Goal: Task Accomplishment & Management: Use online tool/utility

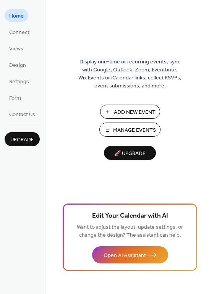
click at [125, 130] on span "Manage Events" at bounding box center [134, 130] width 43 height 8
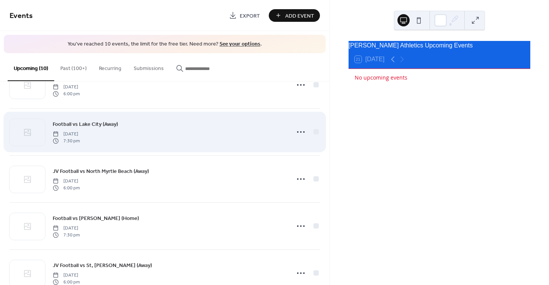
scroll to position [153, 0]
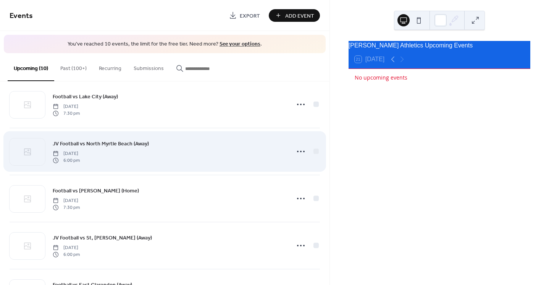
click at [230, 147] on div "JV Football vs North Myrtle Beach (Away) Thursday, October 9, 2025 6:00 pm" at bounding box center [169, 151] width 233 height 24
click at [296, 148] on icon at bounding box center [301, 151] width 12 height 12
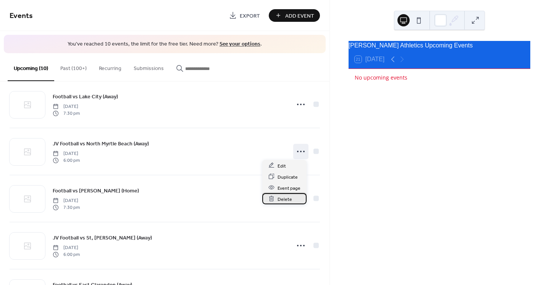
click at [284, 198] on span "Delete" at bounding box center [285, 199] width 15 height 8
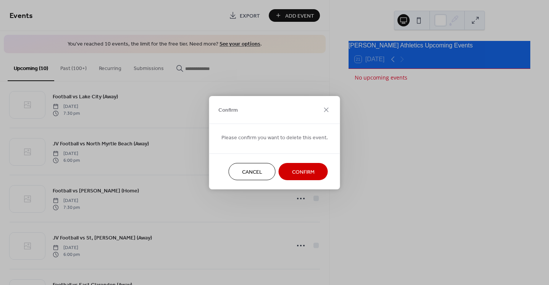
click at [295, 173] on span "Confirm" at bounding box center [303, 172] width 23 height 8
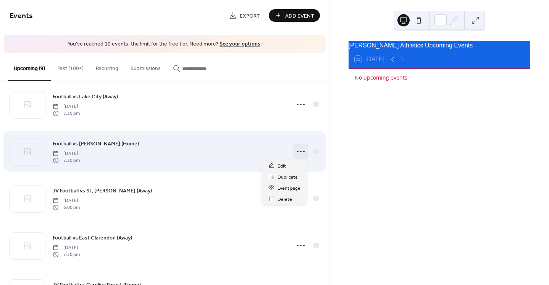
click at [298, 150] on icon at bounding box center [301, 151] width 12 height 12
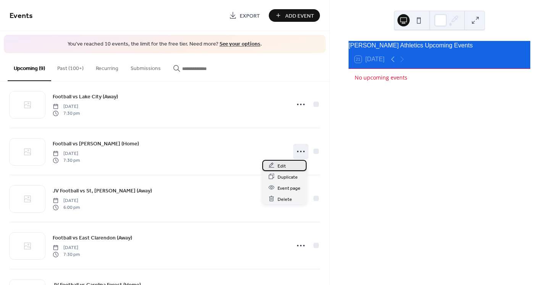
click at [285, 165] on span "Edit" at bounding box center [282, 166] width 8 height 8
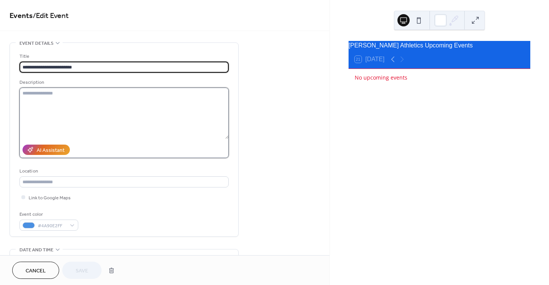
click at [39, 95] on textarea at bounding box center [123, 112] width 209 height 51
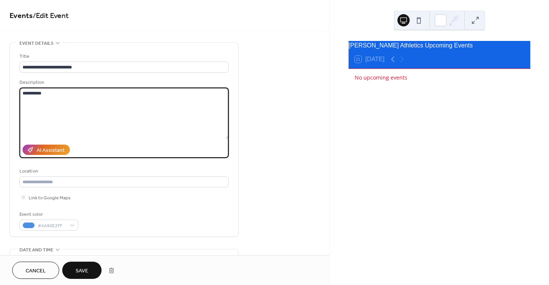
type textarea "**********"
click at [79, 269] on span "Save" at bounding box center [82, 271] width 13 height 8
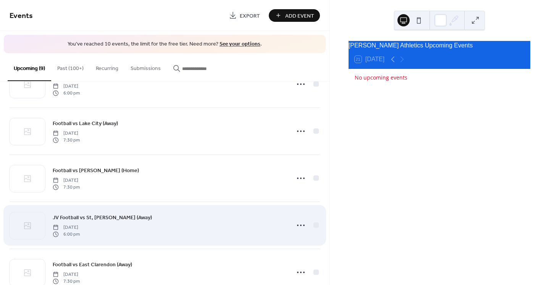
scroll to position [191, 0]
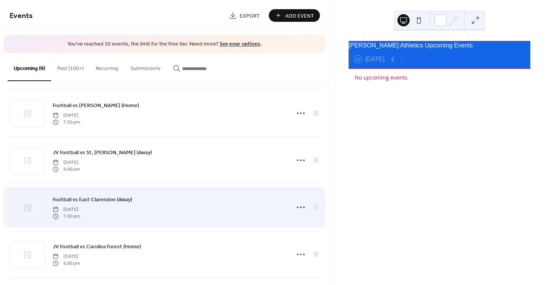
click at [193, 206] on div "Football vs East Clarendon (Away) Friday, October 17, 2025 7:30 pm" at bounding box center [169, 207] width 233 height 24
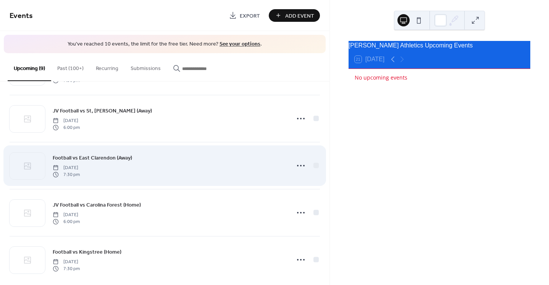
scroll to position [241, 0]
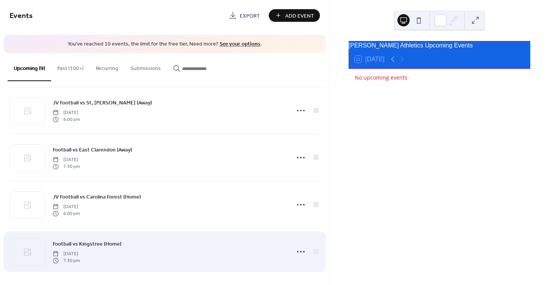
click at [189, 250] on div "Football vs Kingstree (Home) Friday, October 24, 2025 7:30 pm" at bounding box center [169, 251] width 233 height 24
click at [298, 251] on icon at bounding box center [301, 251] width 12 height 12
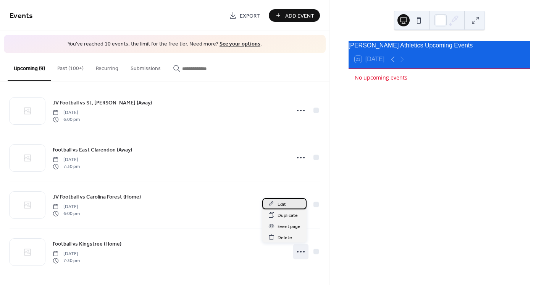
click at [280, 204] on span "Edit" at bounding box center [282, 204] width 8 height 8
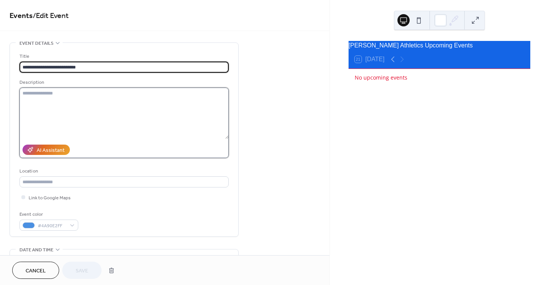
click at [66, 98] on textarea at bounding box center [123, 112] width 209 height 51
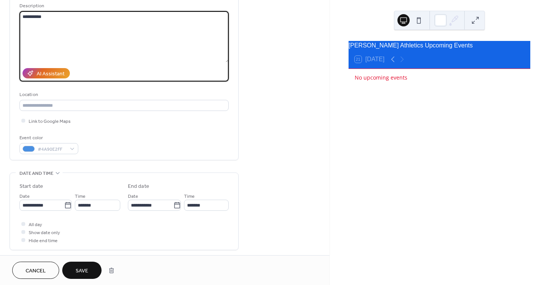
scroll to position [115, 0]
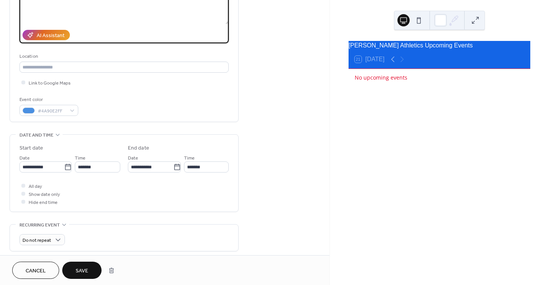
type textarea "**********"
click at [82, 271] on span "Save" at bounding box center [82, 271] width 13 height 8
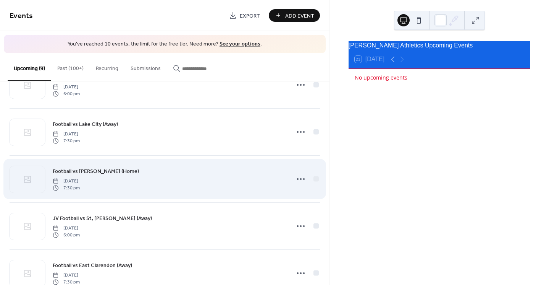
scroll to position [153, 0]
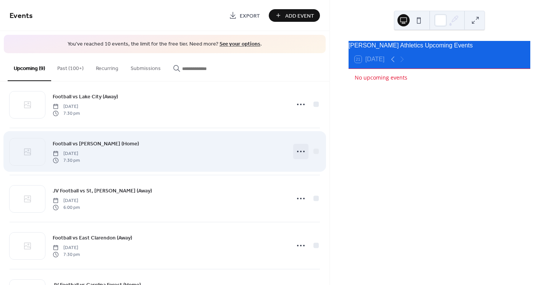
click at [303, 150] on circle at bounding box center [304, 151] width 2 height 2
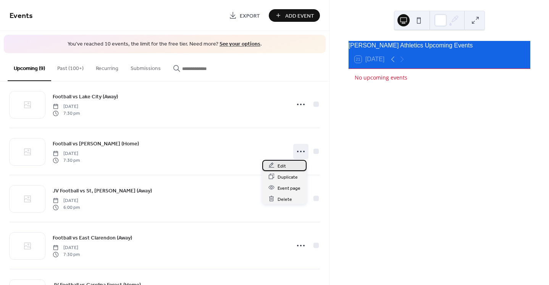
click at [281, 166] on span "Edit" at bounding box center [282, 166] width 8 height 8
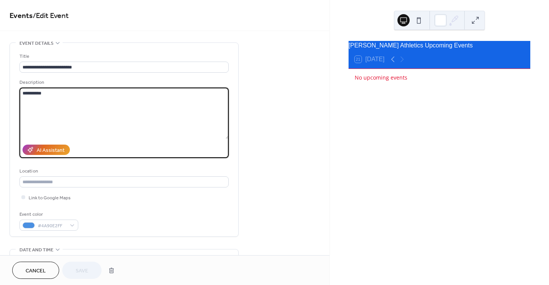
drag, startPoint x: 57, startPoint y: 91, endPoint x: 20, endPoint y: 91, distance: 37.4
click at [20, 91] on textarea "**********" at bounding box center [124, 112] width 210 height 51
click at [27, 92] on textarea "**********" at bounding box center [124, 112] width 210 height 51
type textarea "**********"
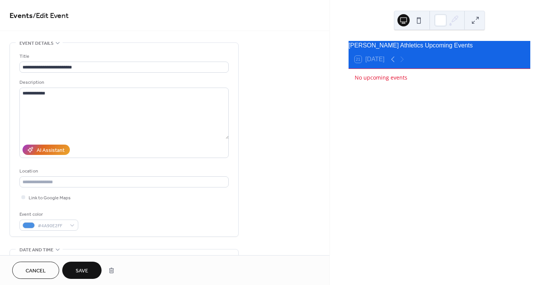
click at [84, 269] on span "Save" at bounding box center [82, 271] width 13 height 8
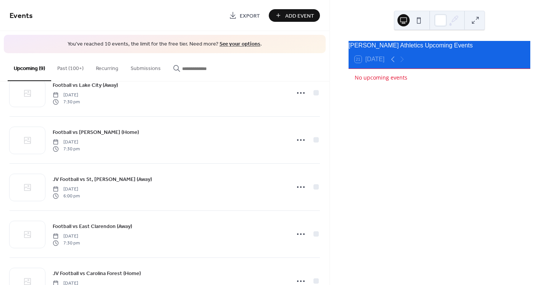
scroll to position [202, 0]
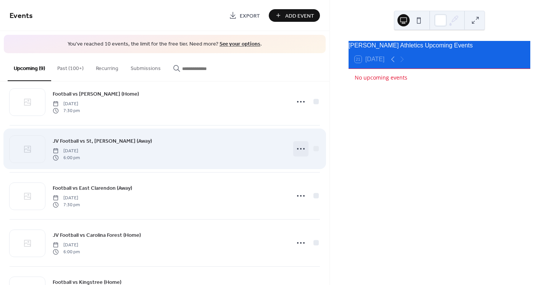
click at [300, 148] on circle at bounding box center [301, 149] width 2 height 2
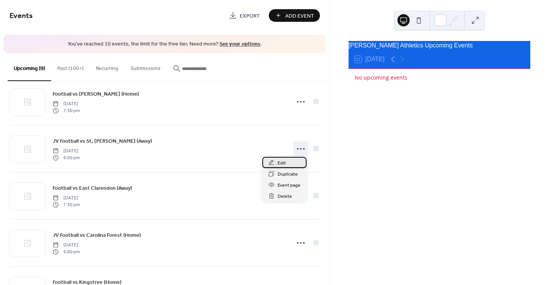
click at [286, 162] on div "Edit" at bounding box center [284, 162] width 44 height 11
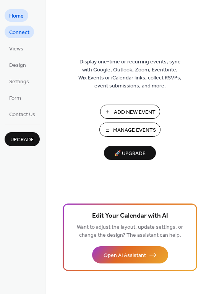
click at [28, 32] on span "Connect" at bounding box center [19, 33] width 20 height 8
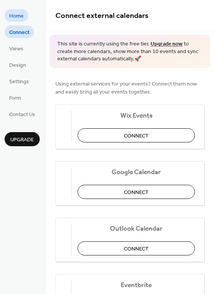
click at [16, 17] on span "Home" at bounding box center [16, 16] width 15 height 8
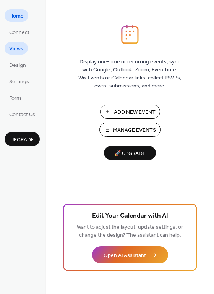
click at [18, 50] on span "Views" at bounding box center [16, 49] width 14 height 8
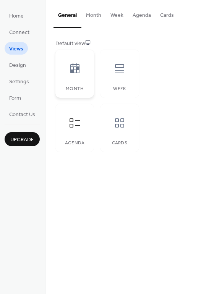
click at [75, 74] on icon at bounding box center [75, 69] width 12 height 12
click at [74, 127] on icon at bounding box center [75, 123] width 12 height 12
click at [76, 121] on icon at bounding box center [75, 123] width 12 height 12
click at [121, 123] on icon at bounding box center [119, 123] width 12 height 12
click at [120, 74] on icon at bounding box center [119, 69] width 12 height 12
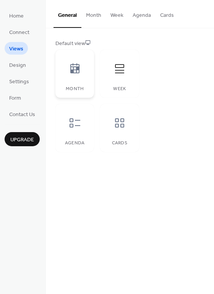
click at [79, 74] on icon at bounding box center [75, 69] width 12 height 12
click at [75, 128] on icon at bounding box center [75, 123] width 12 height 12
click at [23, 65] on span "Design" at bounding box center [17, 65] width 17 height 8
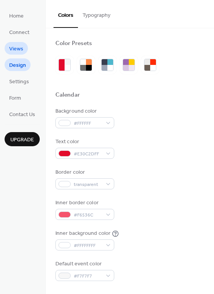
click at [14, 47] on span "Views" at bounding box center [16, 49] width 14 height 8
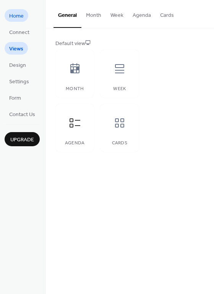
click at [16, 16] on span "Home" at bounding box center [16, 16] width 15 height 8
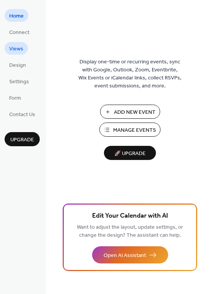
click at [19, 50] on span "Views" at bounding box center [16, 49] width 14 height 8
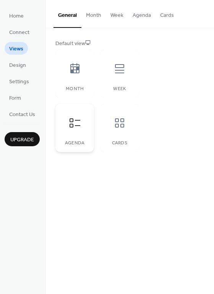
click at [76, 128] on icon at bounding box center [75, 123] width 12 height 12
click at [139, 16] on button "Agenda" at bounding box center [141, 13] width 27 height 27
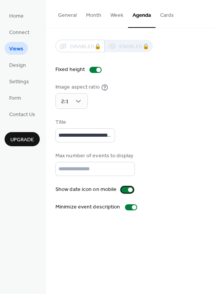
click at [122, 190] on div at bounding box center [127, 190] width 12 height 6
click at [128, 188] on div at bounding box center [127, 190] width 12 height 6
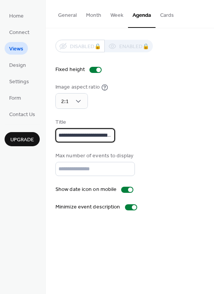
click at [114, 133] on input "**********" at bounding box center [85, 135] width 60 height 14
click at [158, 134] on div "**********" at bounding box center [129, 130] width 149 height 24
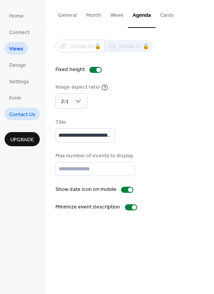
click at [22, 113] on span "Contact Us" at bounding box center [22, 115] width 26 height 8
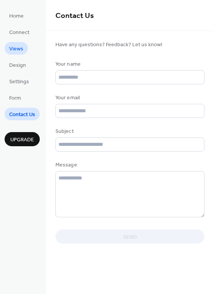
click at [19, 49] on span "Views" at bounding box center [16, 49] width 14 height 8
